Goal: Use online tool/utility: Utilize a website feature to perform a specific function

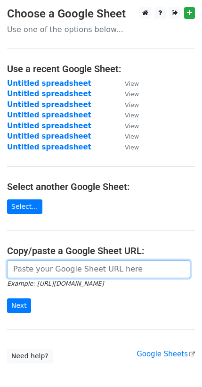
click at [76, 269] on input "url" at bounding box center [98, 269] width 183 height 18
paste input "[URL][DOMAIN_NAME]"
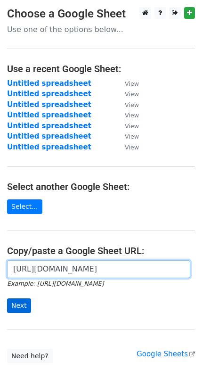
type input "[URL][DOMAIN_NAME]"
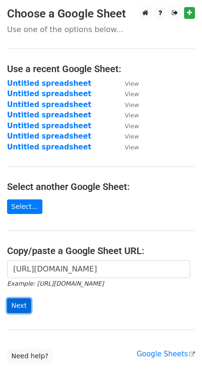
scroll to position [0, 0]
click at [29, 307] on input "Next" at bounding box center [19, 305] width 24 height 15
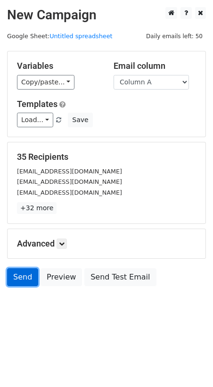
click at [24, 272] on link "Send" at bounding box center [22, 277] width 31 height 18
